Goal: Entertainment & Leisure: Consume media (video, audio)

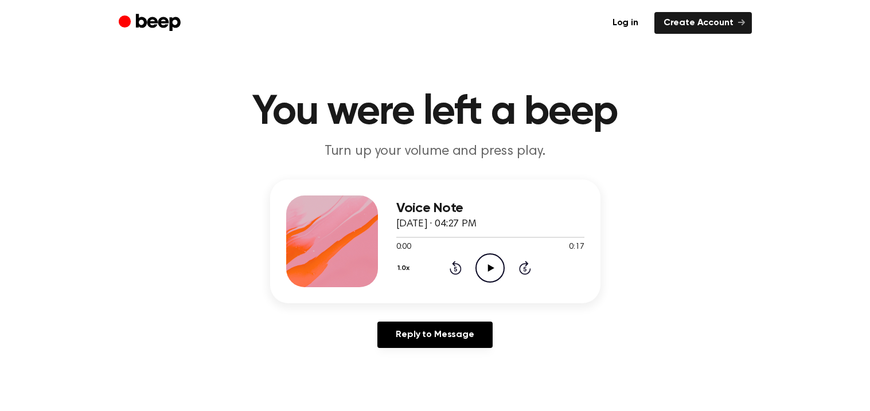
click at [488, 260] on icon "Play Audio" at bounding box center [490, 268] width 29 height 29
click at [488, 260] on icon "Pause Audio" at bounding box center [490, 268] width 29 height 29
click at [488, 260] on icon "Play Audio" at bounding box center [490, 268] width 29 height 29
click at [467, 264] on div "1.0x Rewind 5 seconds Play Audio Skip 5 seconds" at bounding box center [490, 268] width 188 height 29
click at [485, 262] on icon "Play Audio" at bounding box center [490, 268] width 29 height 29
